Goal: Information Seeking & Learning: Learn about a topic

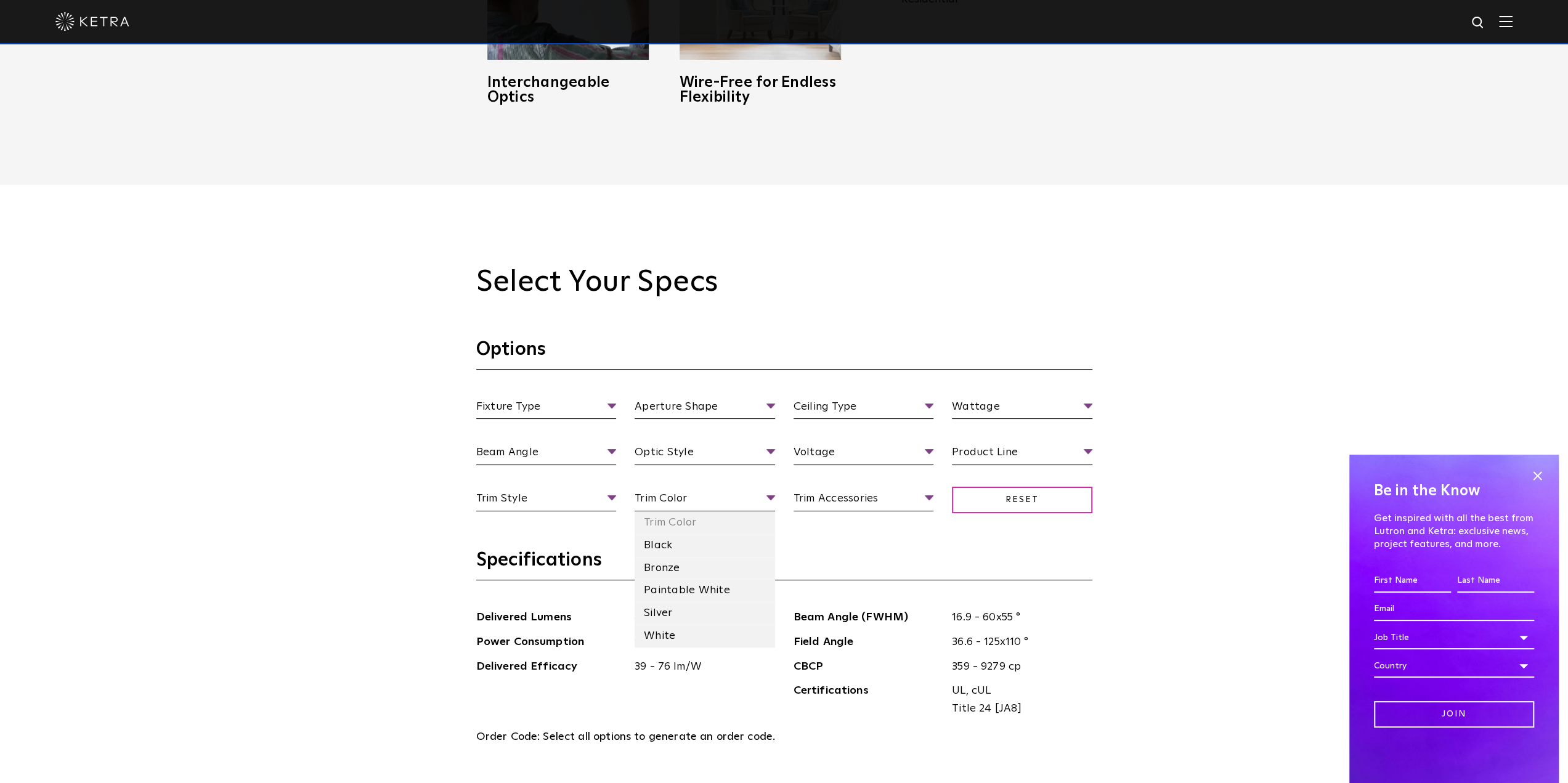
scroll to position [1356, 0]
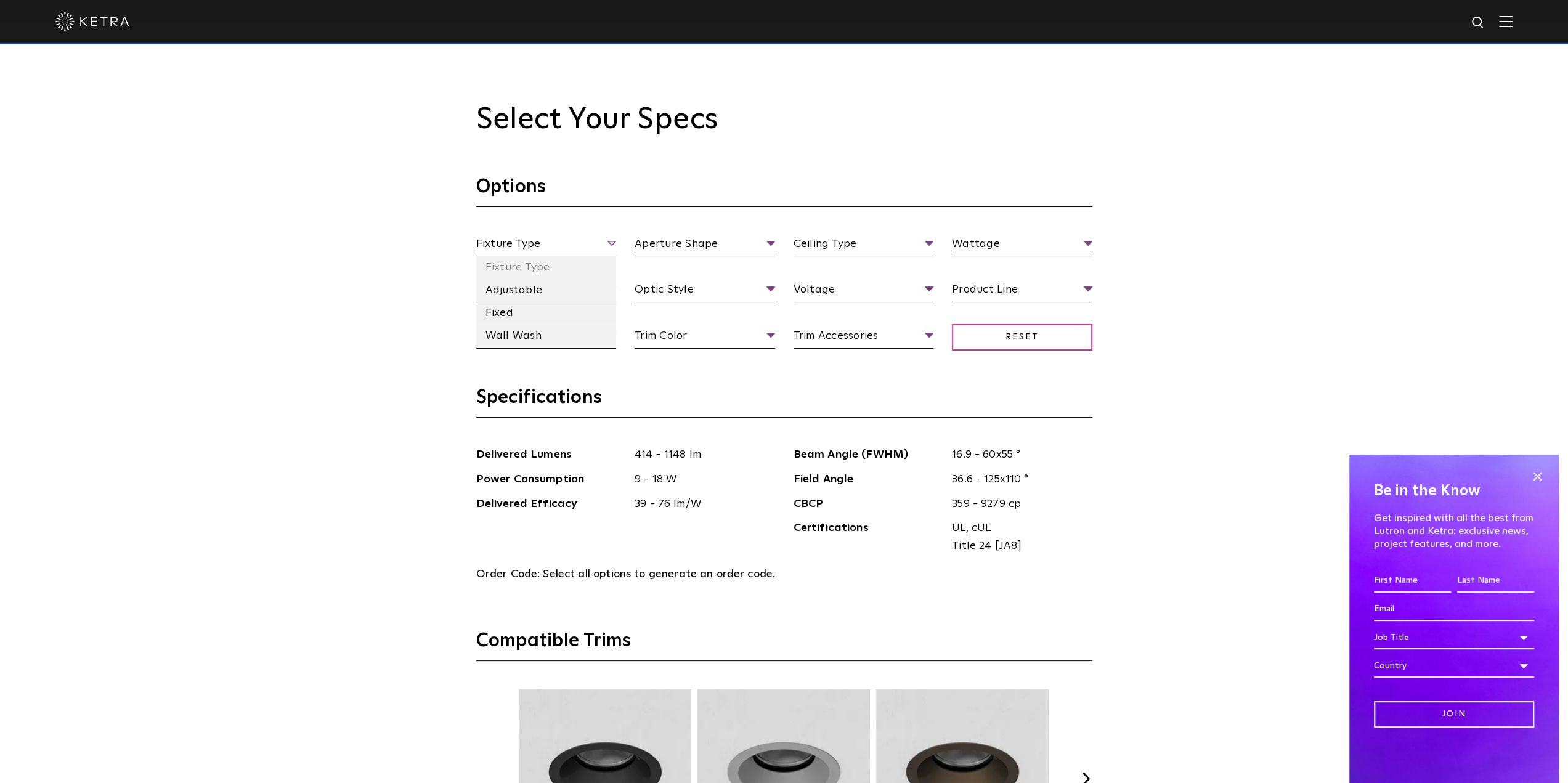
click at [594, 239] on span "Fixture Type" at bounding box center [546, 246] width 141 height 22
click at [549, 299] on li "Adjustable" at bounding box center [546, 290] width 141 height 23
click at [548, 345] on li "Flood" at bounding box center [546, 336] width 141 height 23
click at [560, 289] on span "Flood" at bounding box center [546, 292] width 141 height 22
click at [545, 335] on li "Flood" at bounding box center [546, 336] width 141 height 23
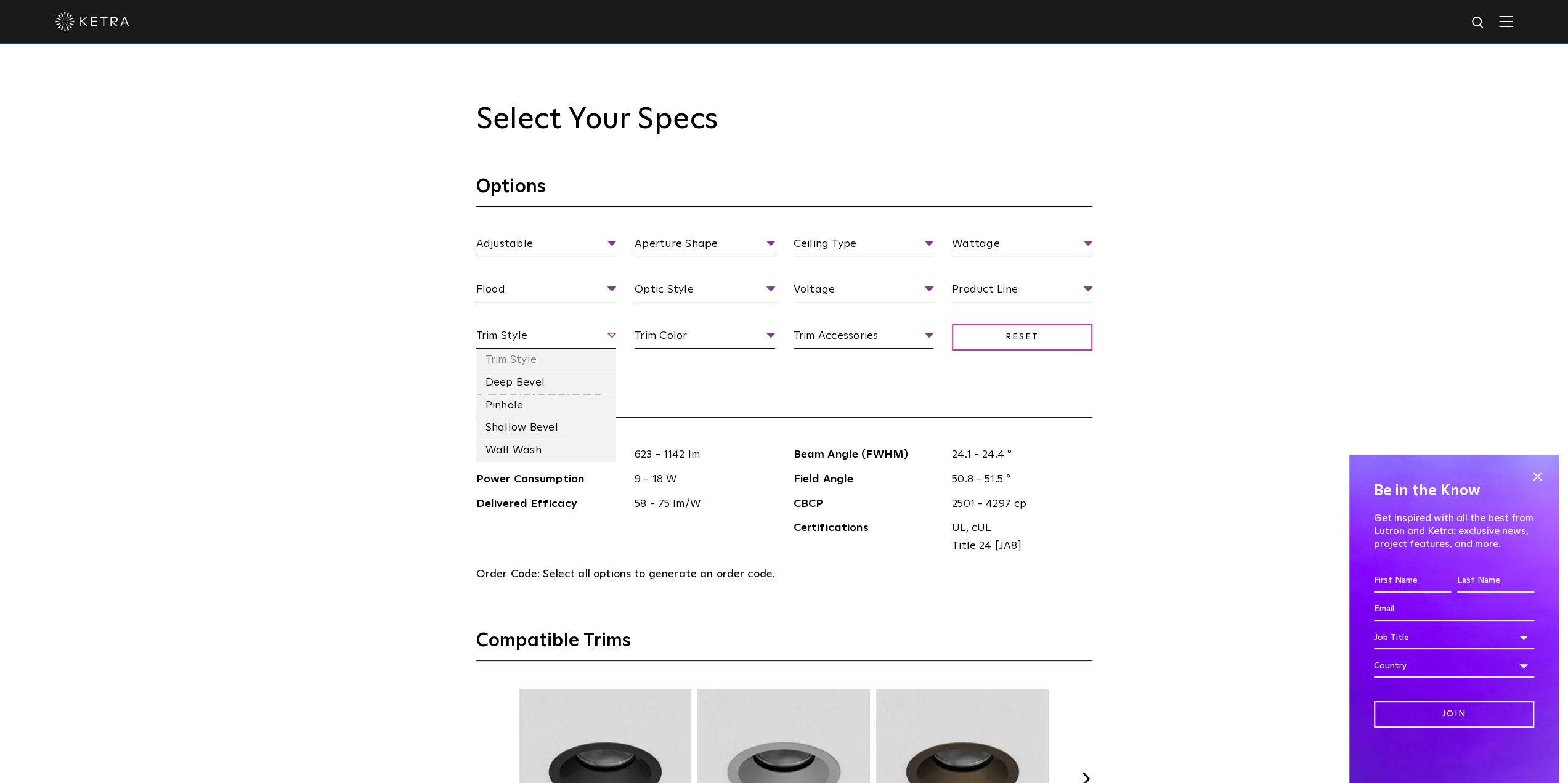
click at [545, 335] on span "Trim Style" at bounding box center [546, 338] width 141 height 22
click at [541, 390] on li "Deep Bevel" at bounding box center [546, 383] width 141 height 23
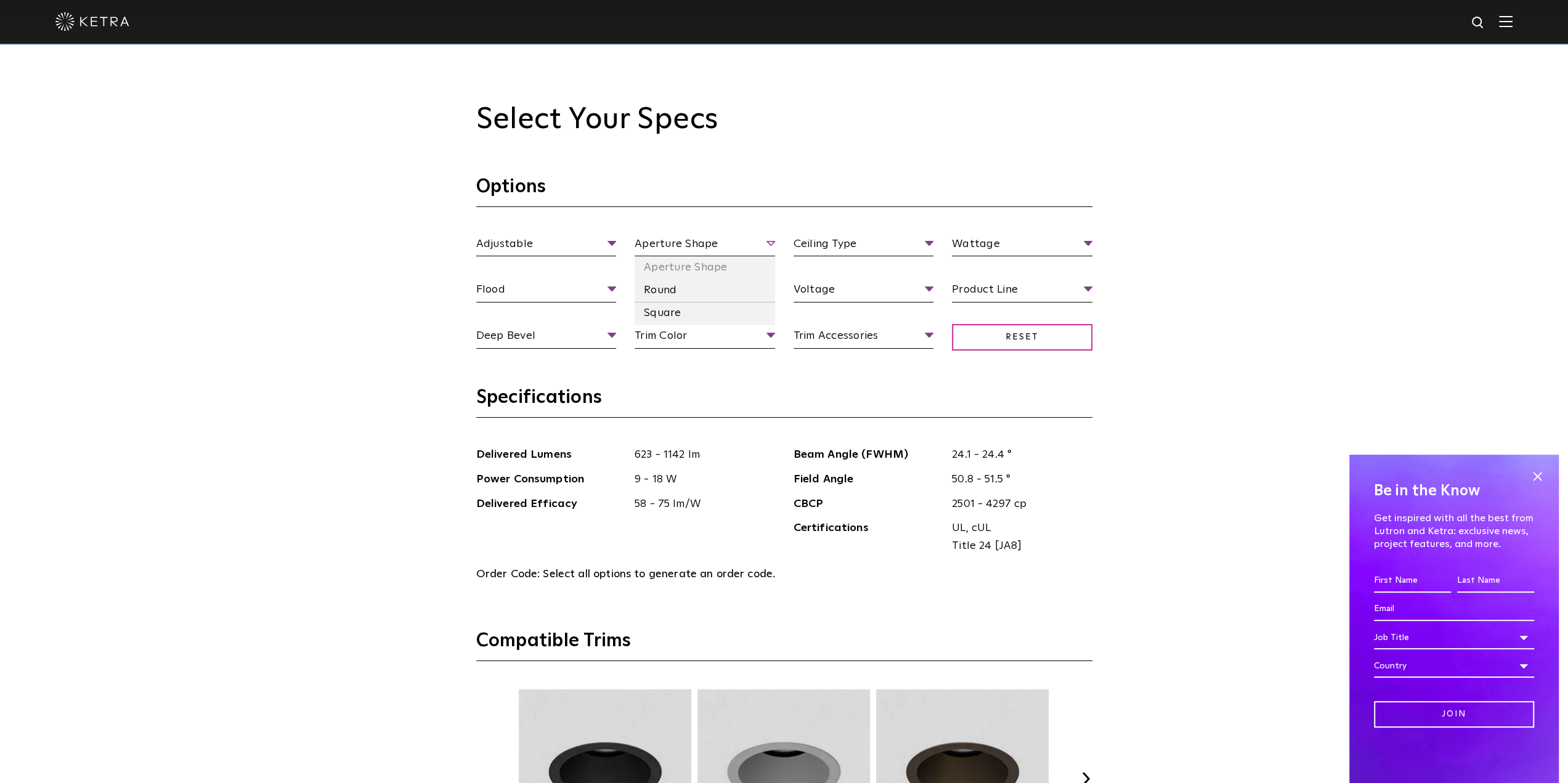
click at [757, 248] on span "Aperture Shape" at bounding box center [705, 246] width 141 height 22
click at [661, 298] on li "Round" at bounding box center [705, 290] width 141 height 23
click at [663, 298] on span "Optic Style" at bounding box center [705, 292] width 141 height 22
click at [672, 329] on li "High Output" at bounding box center [705, 336] width 141 height 23
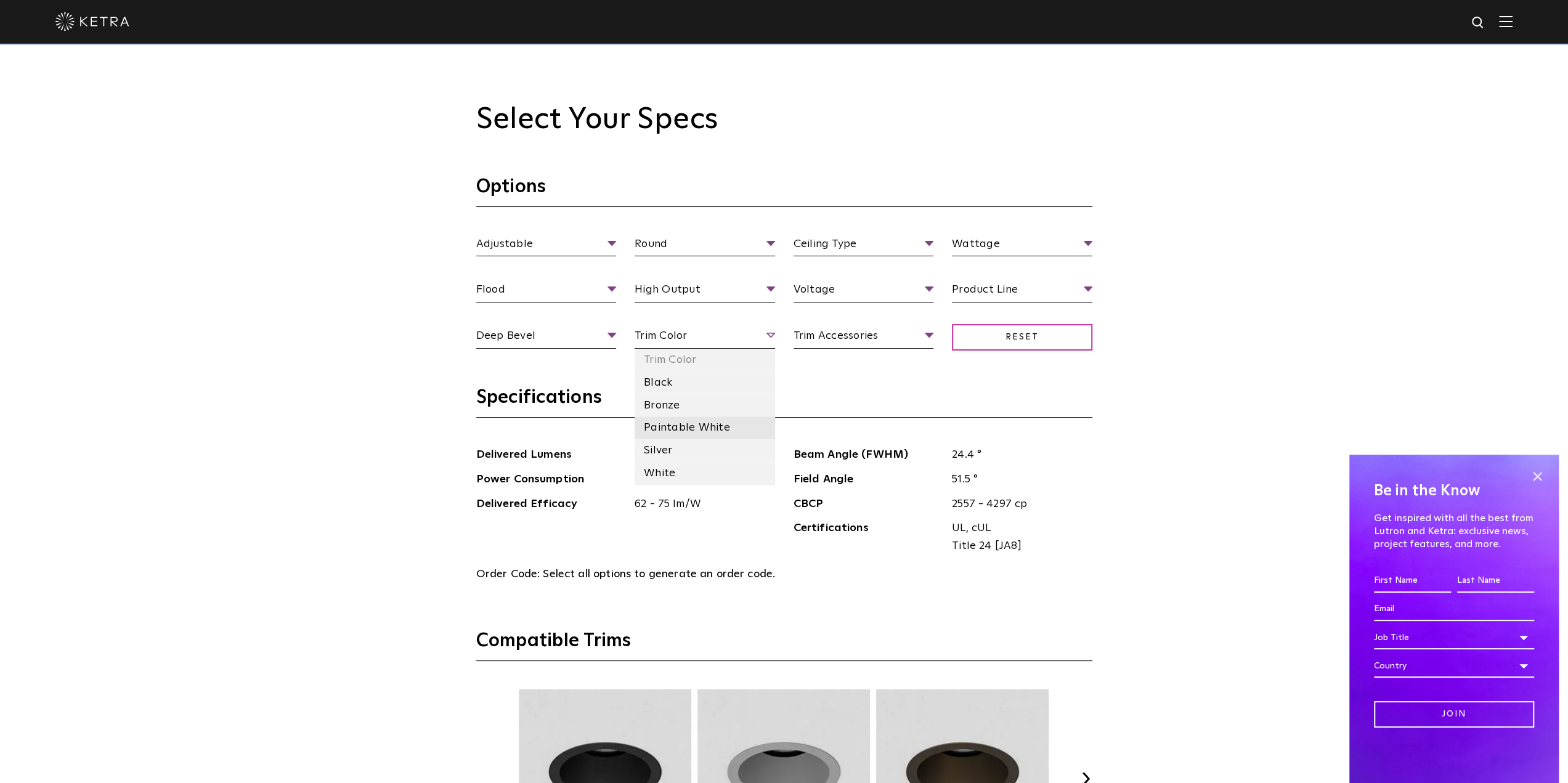
click at [681, 420] on li "Paintable White" at bounding box center [705, 428] width 141 height 23
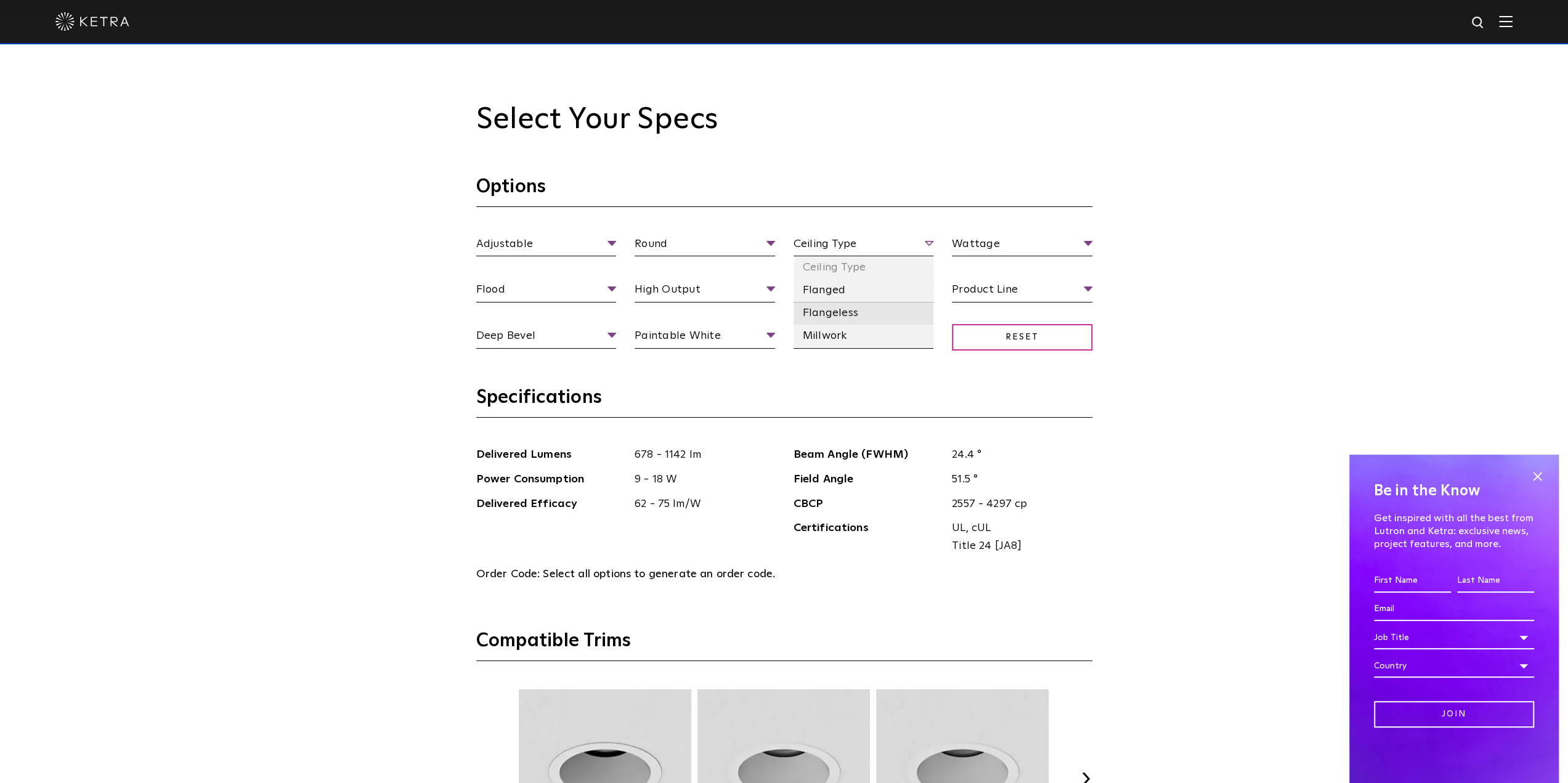
click at [840, 312] on li "Flangeless" at bounding box center [863, 313] width 141 height 23
click at [838, 298] on span "Voltage" at bounding box center [863, 292] width 141 height 22
click at [835, 343] on li "120 V" at bounding box center [863, 336] width 141 height 23
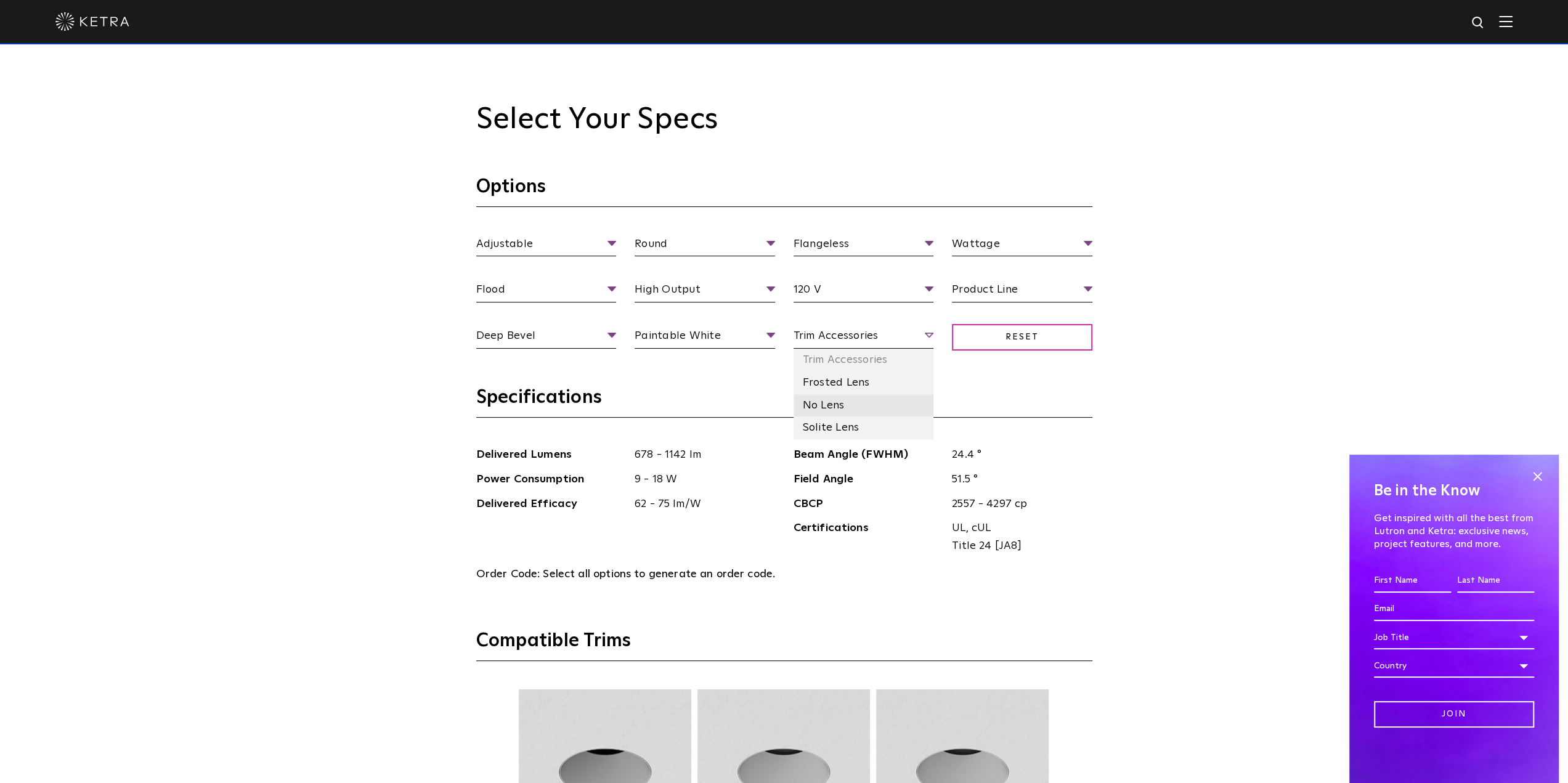
click at [839, 401] on li "No Lens" at bounding box center [863, 405] width 141 height 23
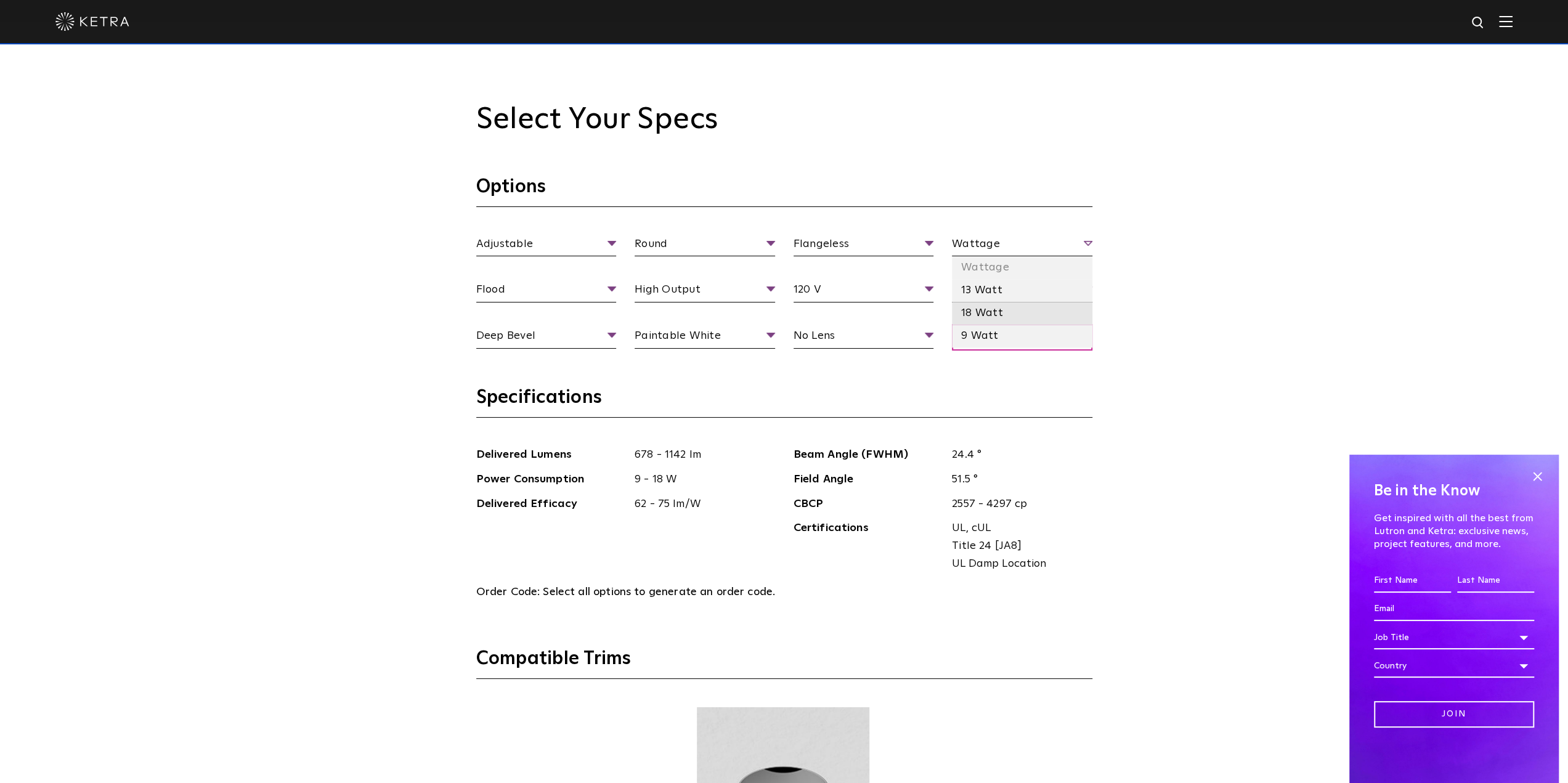
click at [991, 305] on li "18 Watt" at bounding box center [1021, 313] width 141 height 23
click at [993, 293] on span "Product Line" at bounding box center [1021, 292] width 141 height 22
click at [996, 359] on li "Residential" at bounding box center [1021, 359] width 141 height 23
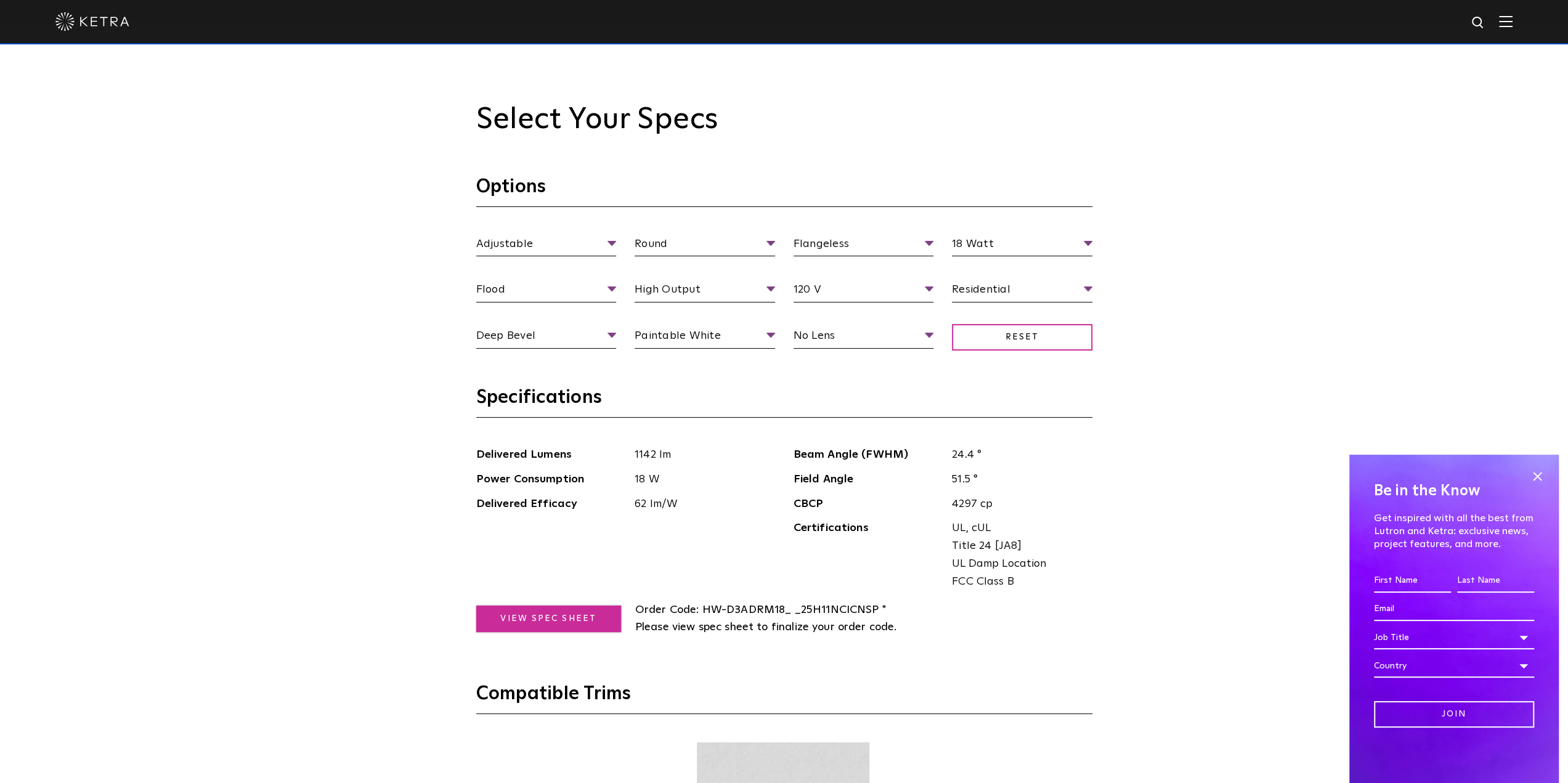
click at [534, 613] on link "View Spec Sheet" at bounding box center [548, 619] width 145 height 27
